Goal: Information Seeking & Learning: Understand process/instructions

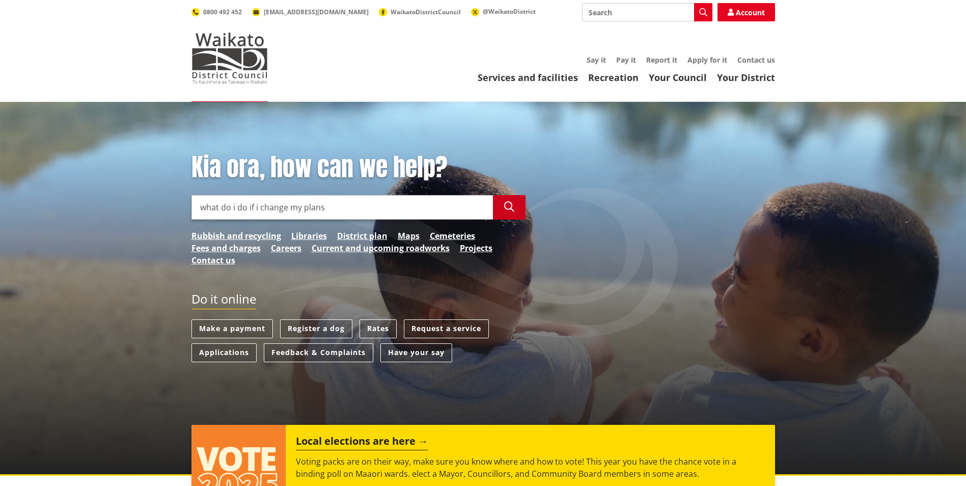
type input "what do i do if i change my plans"
click at [513, 209] on icon "button" at bounding box center [509, 207] width 10 height 10
click at [508, 206] on icon "button" at bounding box center [509, 207] width 10 height 10
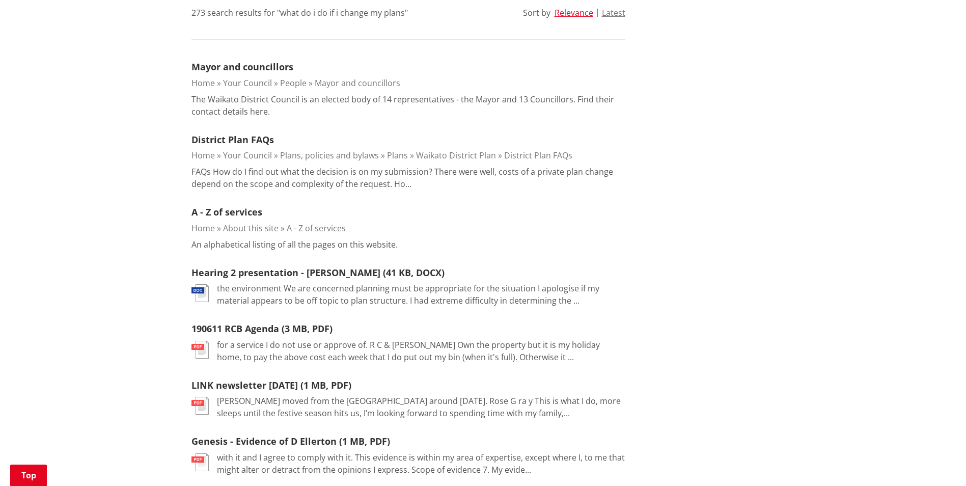
scroll to position [293, 0]
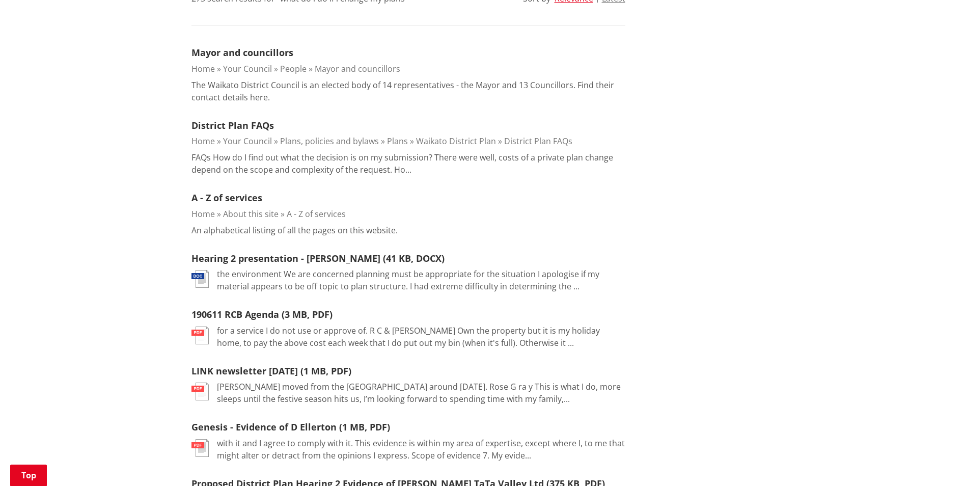
drag, startPoint x: 248, startPoint y: 200, endPoint x: 263, endPoint y: 201, distance: 14.3
click at [248, 200] on link "A - Z of services" at bounding box center [226, 197] width 71 height 12
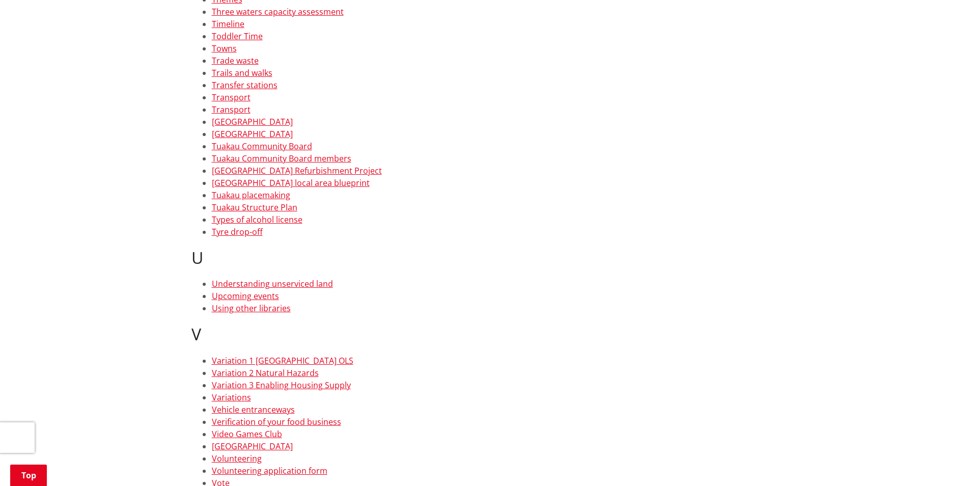
scroll to position [7192, 0]
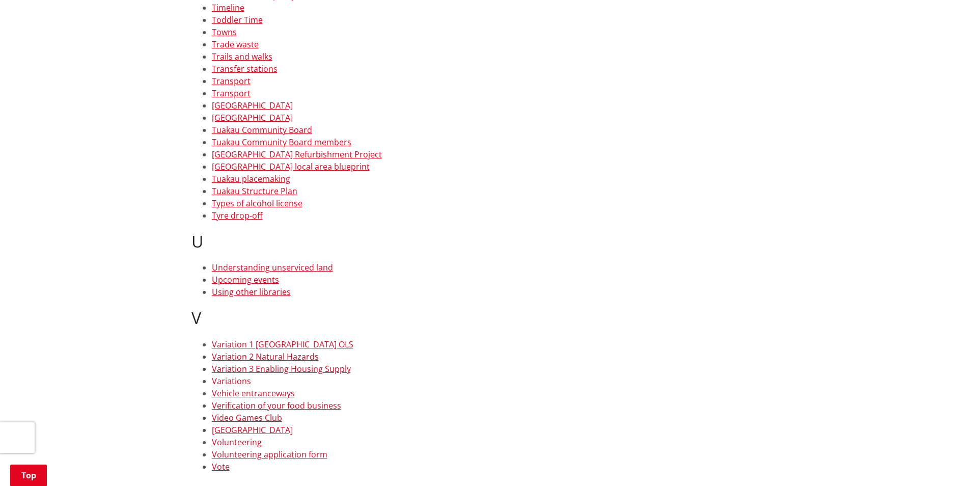
click at [233, 383] on link "Variations" at bounding box center [231, 380] width 39 height 11
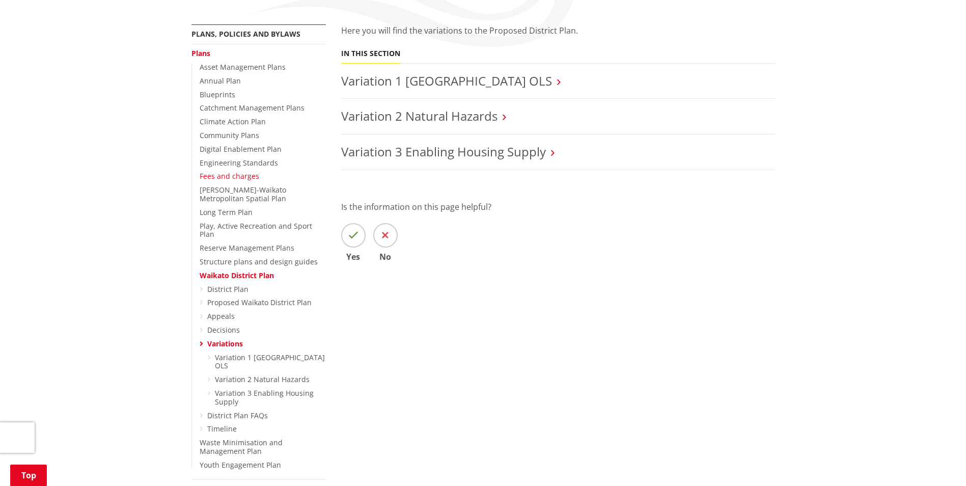
scroll to position [178, 0]
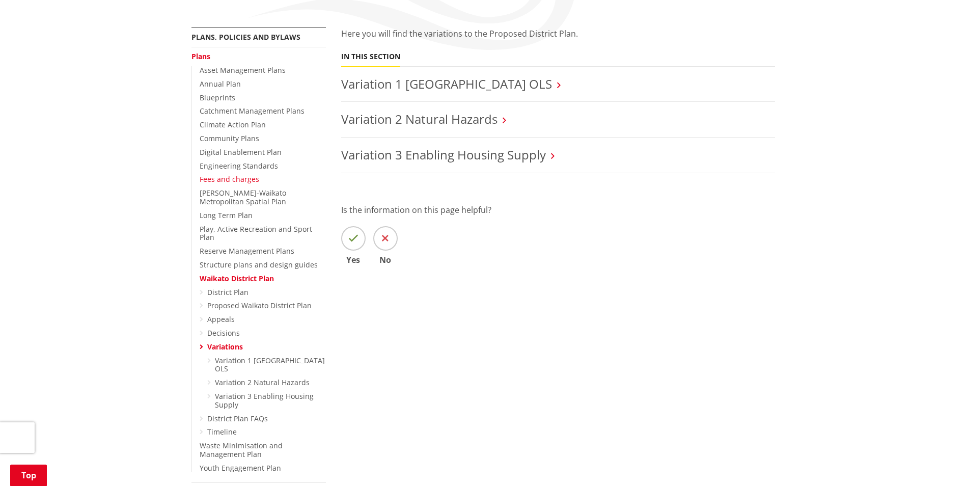
click at [231, 178] on link "Fees and charges" at bounding box center [230, 179] width 60 height 10
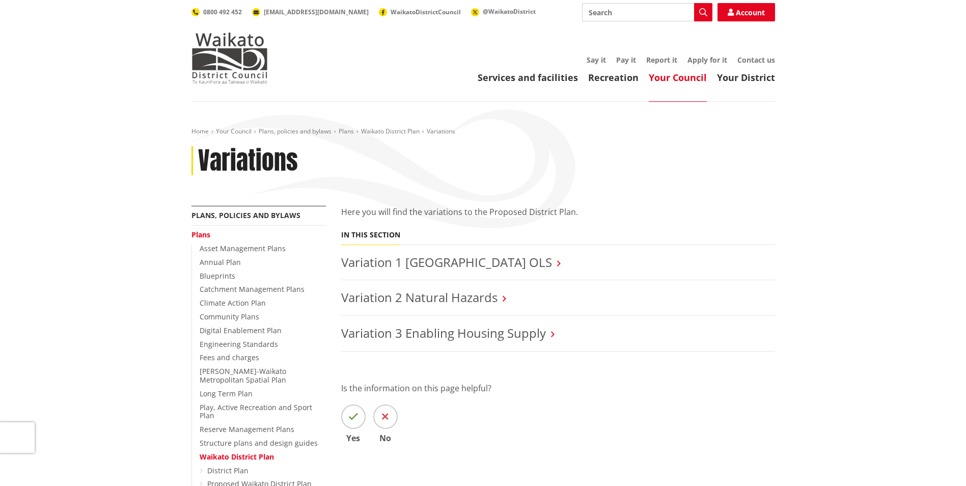
scroll to position [178, 0]
